Goal: Task Accomplishment & Management: Manage account settings

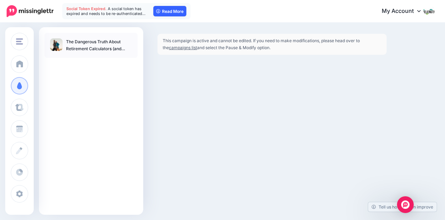
click at [176, 14] on link "Read More" at bounding box center [169, 11] width 33 height 10
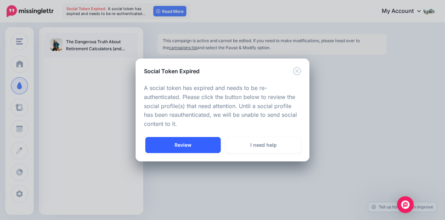
click at [186, 142] on link "Review" at bounding box center [183, 145] width 76 height 16
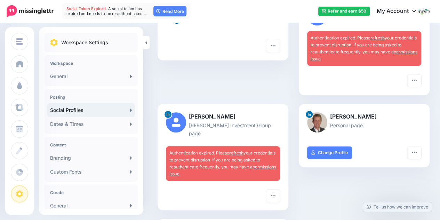
scroll to position [113, 0]
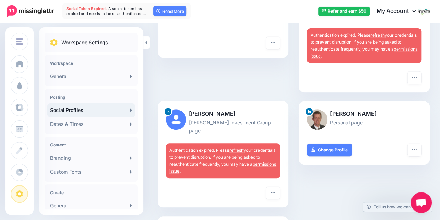
click at [239, 147] on link "refresh" at bounding box center [236, 149] width 14 height 5
